Goal: Navigation & Orientation: Find specific page/section

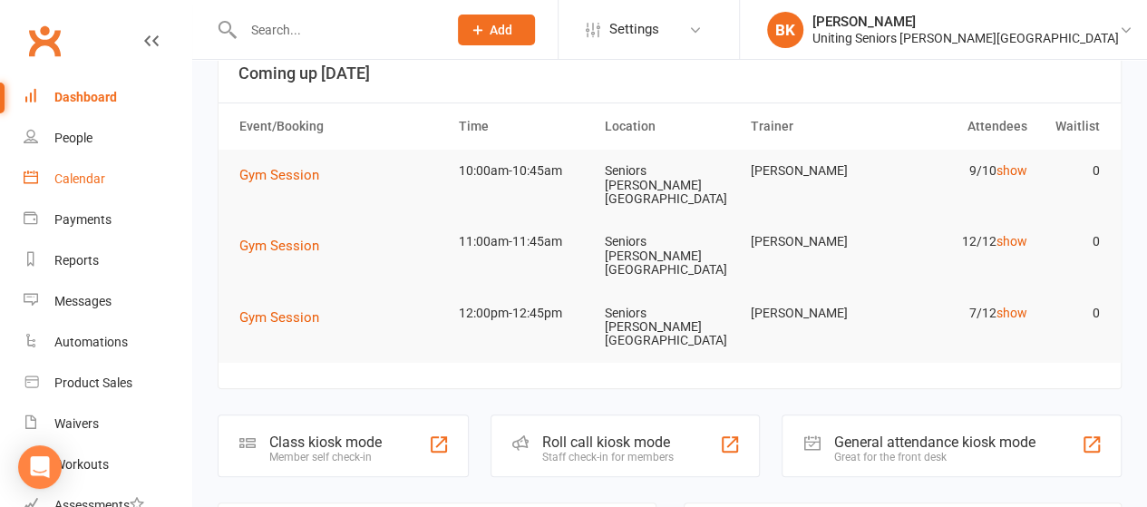
scroll to position [13, 0]
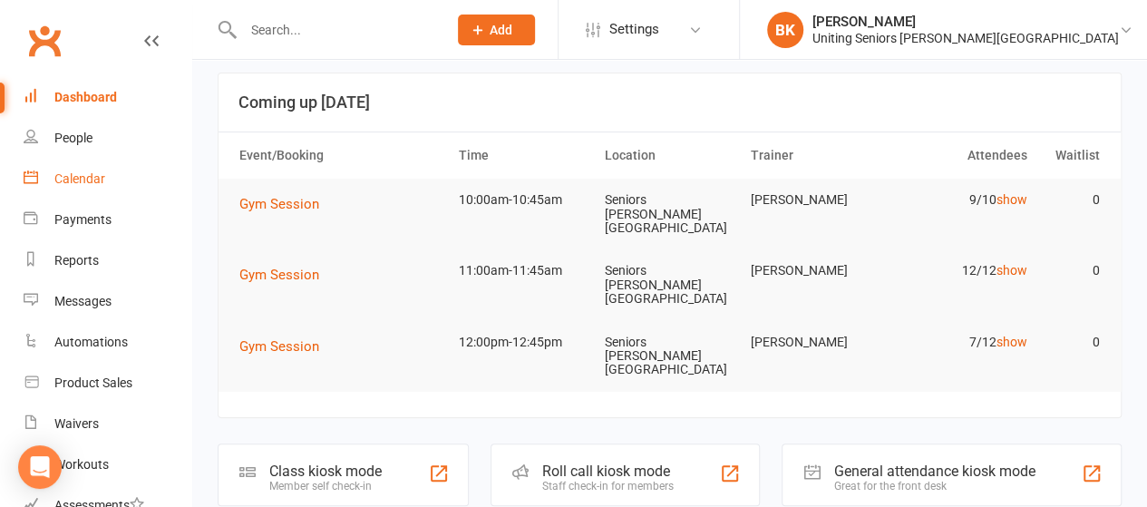
click at [119, 170] on link "Calendar" at bounding box center [108, 179] width 168 height 41
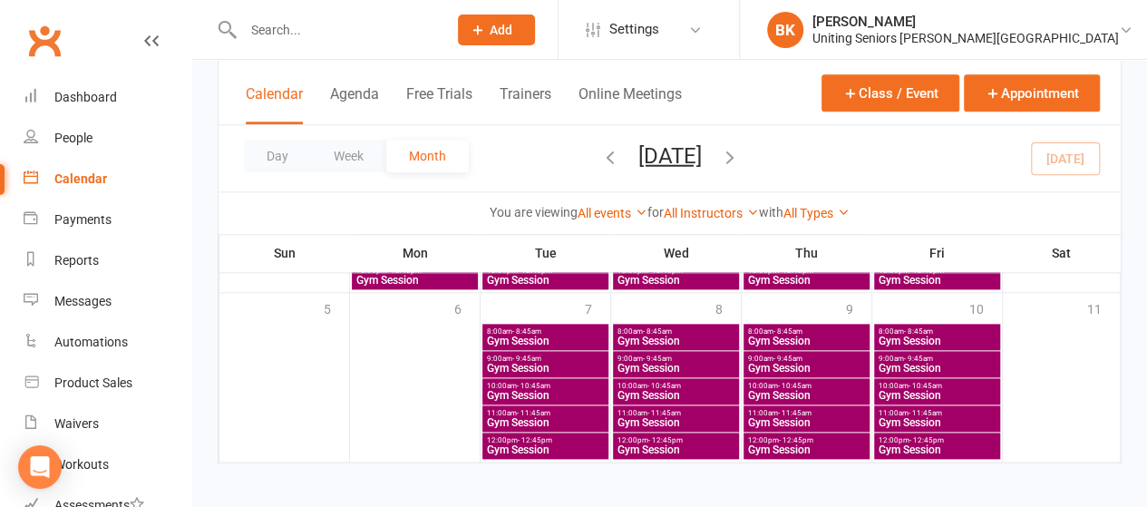
scroll to position [943, 0]
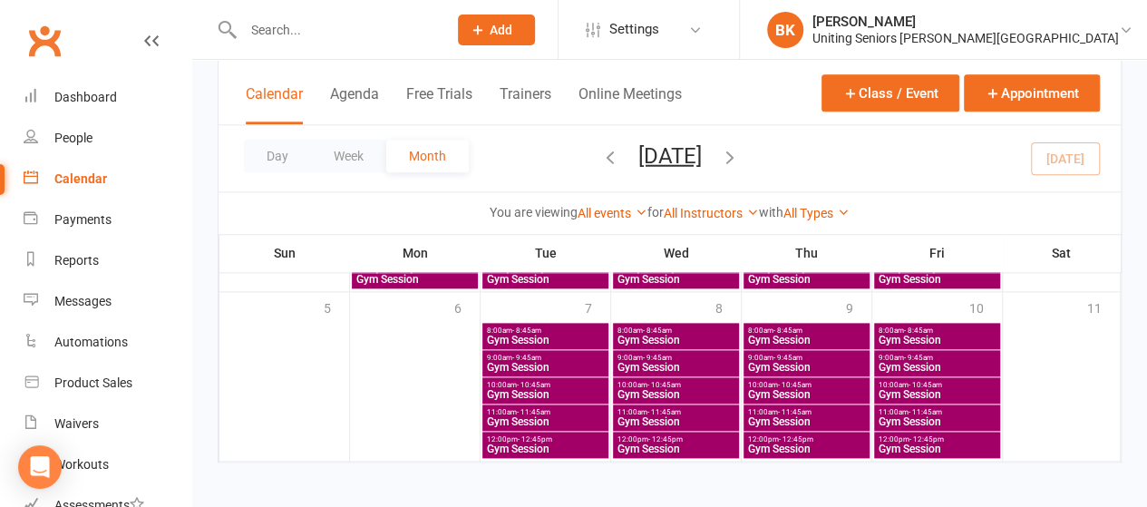
click at [677, 392] on span "Gym Session" at bounding box center [676, 394] width 119 height 11
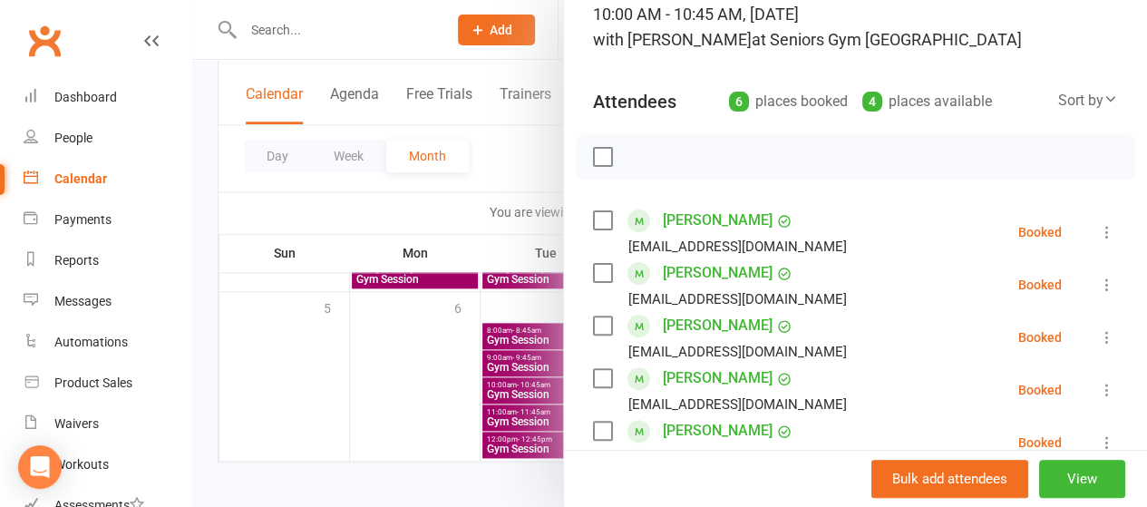
scroll to position [317, 0]
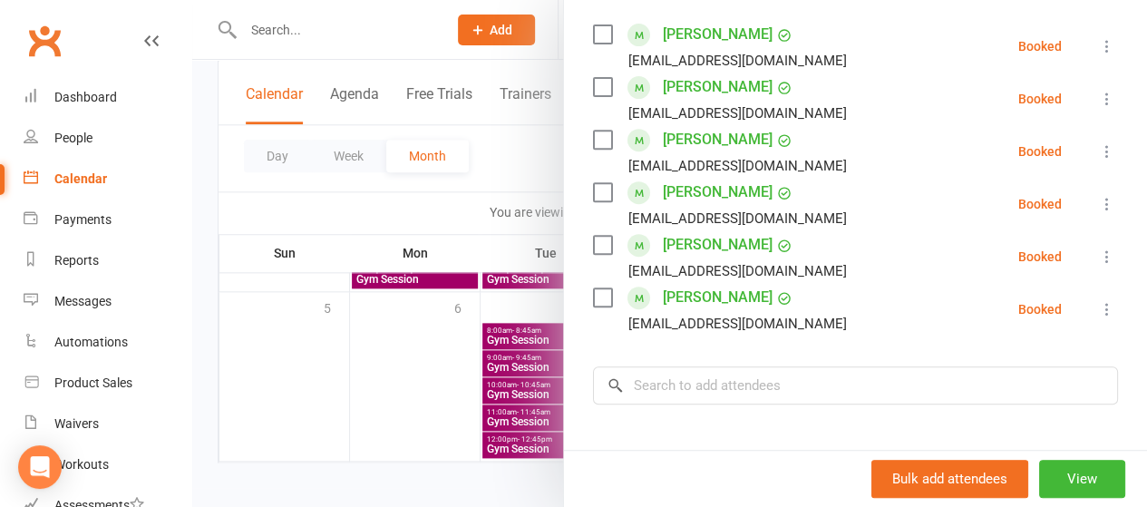
click at [502, 159] on div at bounding box center [669, 253] width 955 height 507
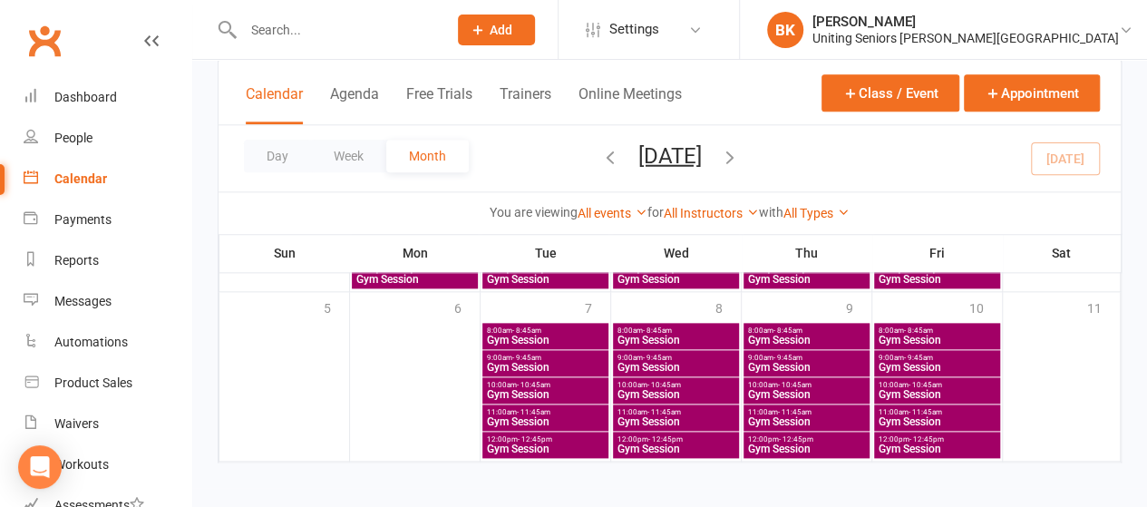
click at [740, 156] on icon "button" at bounding box center [730, 156] width 20 height 20
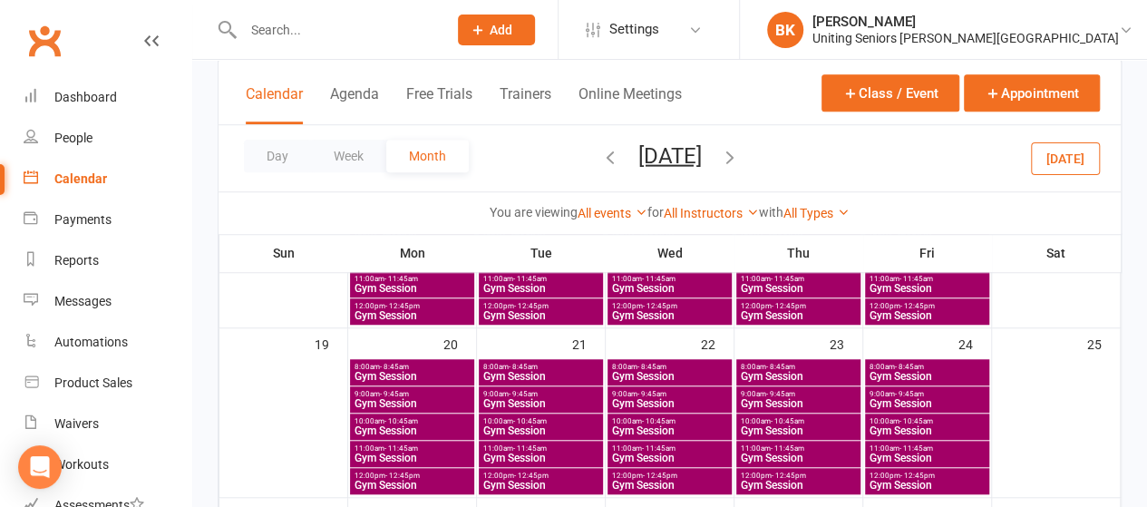
scroll to position [629, 0]
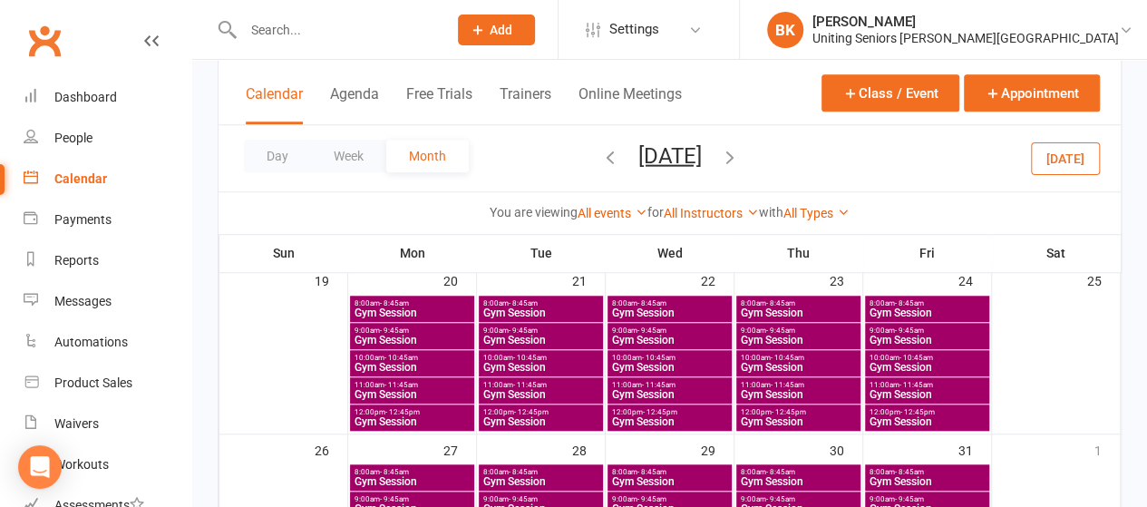
click at [672, 362] on span "Gym Session" at bounding box center [669, 367] width 117 height 11
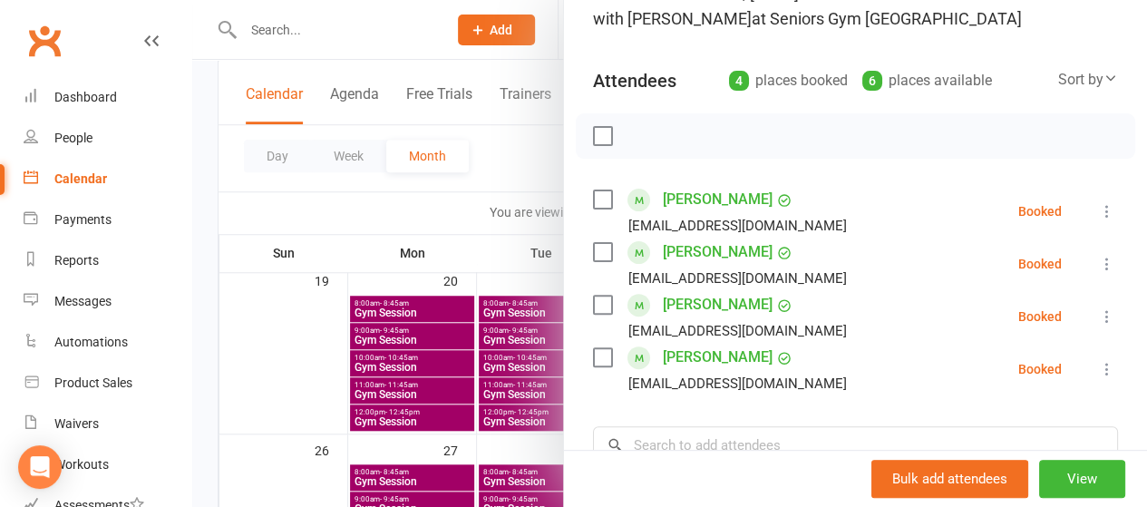
scroll to position [156, 0]
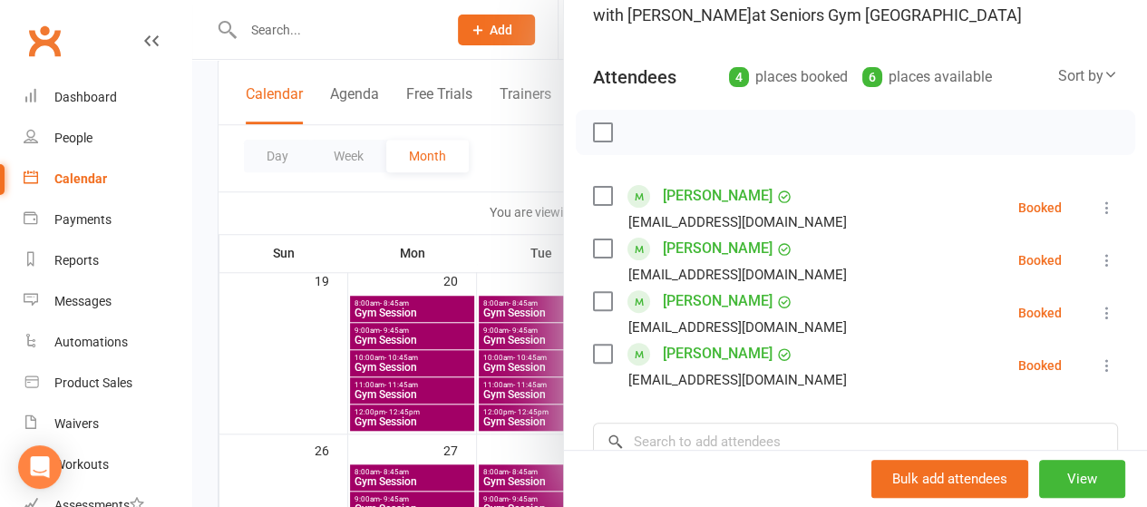
click at [494, 183] on div at bounding box center [669, 253] width 955 height 507
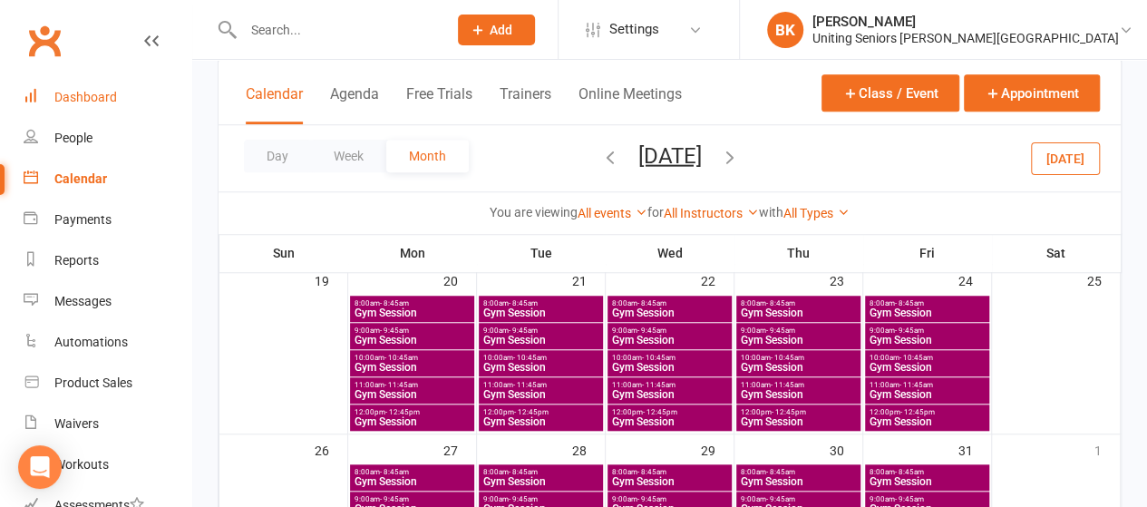
click at [60, 92] on div "Dashboard" at bounding box center [85, 97] width 63 height 15
